Goal: Use online tool/utility: Utilize a website feature to perform a specific function

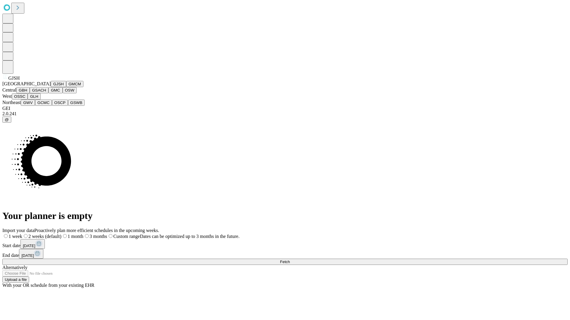
click at [51, 87] on button "GJSH" at bounding box center [58, 84] width 15 height 6
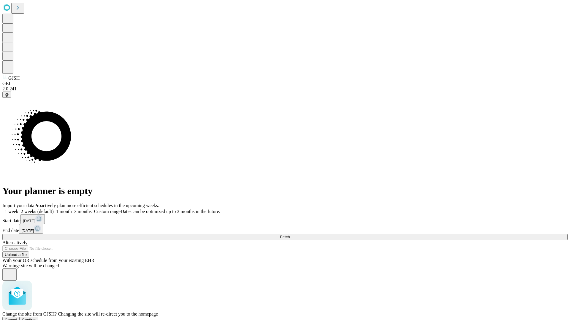
click at [36, 318] on span "Confirm" at bounding box center [29, 320] width 14 height 4
click at [18, 209] on label "1 week" at bounding box center [10, 211] width 16 height 5
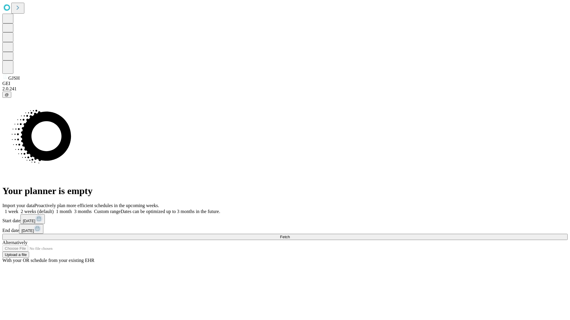
click at [290, 235] on span "Fetch" at bounding box center [285, 237] width 10 height 4
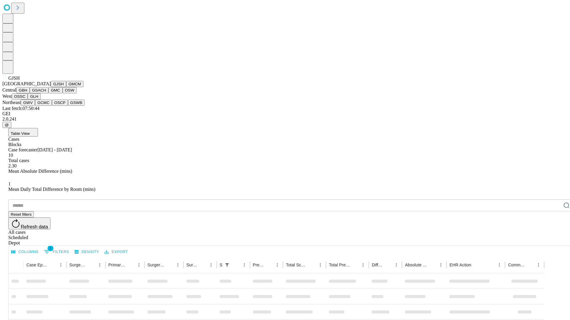
click at [66, 87] on button "GMCM" at bounding box center [74, 84] width 17 height 6
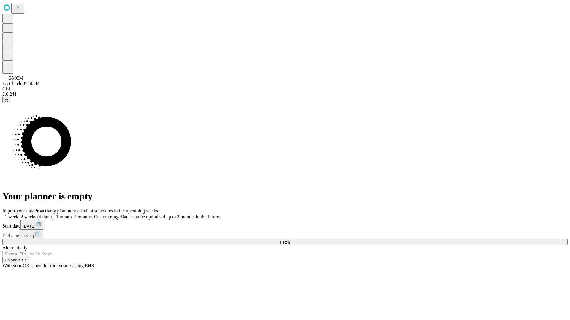
click at [18, 214] on label "1 week" at bounding box center [10, 216] width 16 height 5
click at [290, 240] on span "Fetch" at bounding box center [285, 242] width 10 height 4
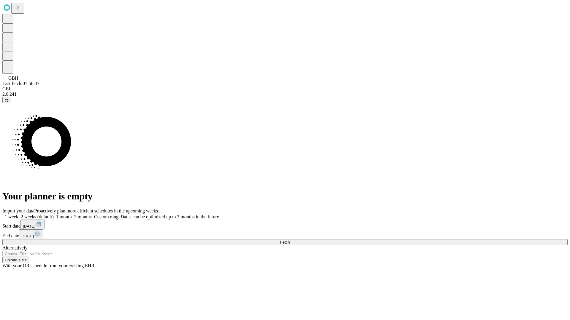
click at [18, 214] on label "1 week" at bounding box center [10, 216] width 16 height 5
click at [290, 240] on span "Fetch" at bounding box center [285, 242] width 10 height 4
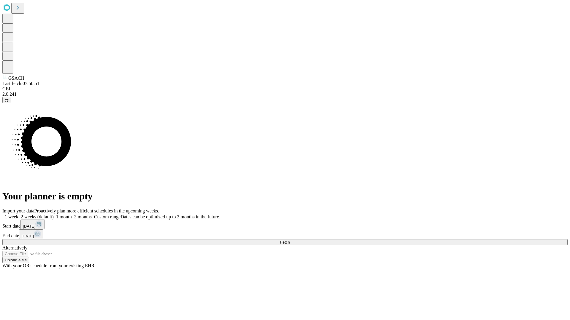
click at [18, 214] on label "1 week" at bounding box center [10, 216] width 16 height 5
click at [290, 240] on span "Fetch" at bounding box center [285, 242] width 10 height 4
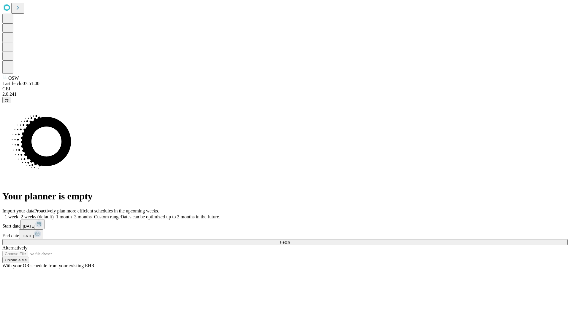
click at [290, 240] on span "Fetch" at bounding box center [285, 242] width 10 height 4
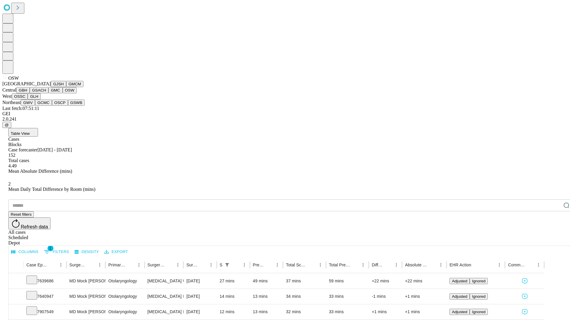
click at [28, 100] on button "OSSC" at bounding box center [20, 96] width 16 height 6
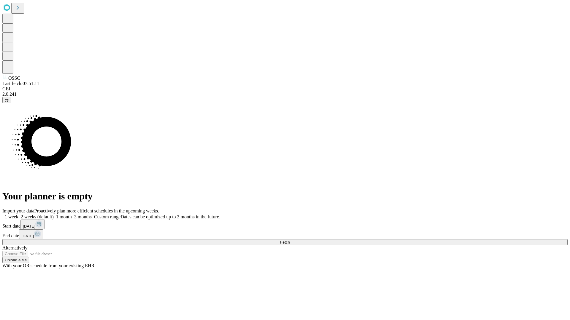
click at [290, 240] on span "Fetch" at bounding box center [285, 242] width 10 height 4
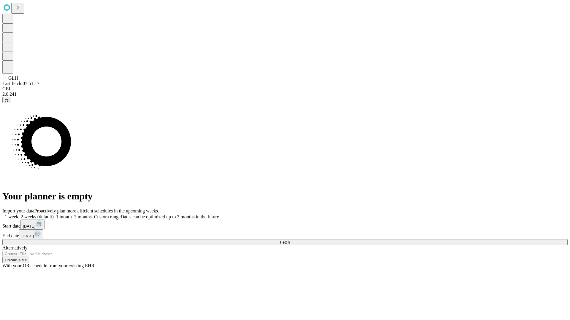
click at [18, 214] on label "1 week" at bounding box center [10, 216] width 16 height 5
click at [290, 240] on span "Fetch" at bounding box center [285, 242] width 10 height 4
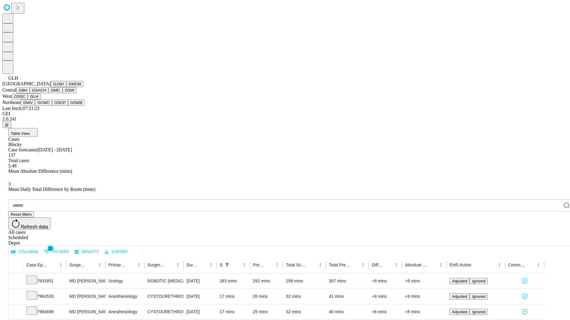
click at [35, 106] on button "GWV" at bounding box center [28, 103] width 14 height 6
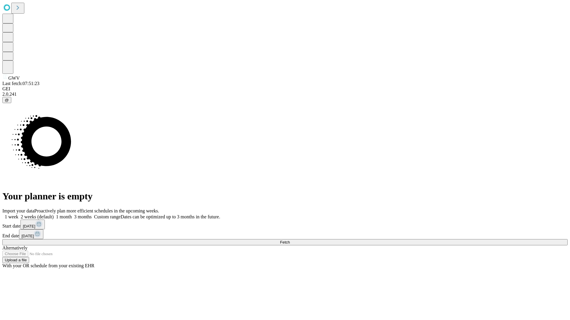
click at [290, 240] on span "Fetch" at bounding box center [285, 242] width 10 height 4
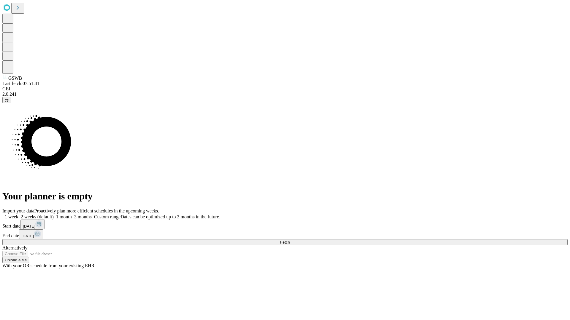
click at [18, 214] on label "1 week" at bounding box center [10, 216] width 16 height 5
click at [290, 240] on span "Fetch" at bounding box center [285, 242] width 10 height 4
